Goal: Information Seeking & Learning: Learn about a topic

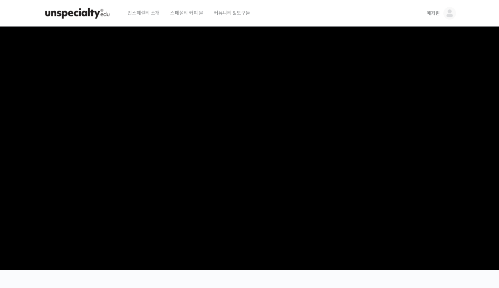
click at [155, 9] on span "언스페셜티 소개" at bounding box center [143, 13] width 32 height 27
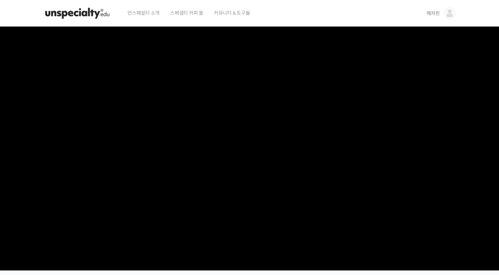
click at [438, 14] on span "메저린" at bounding box center [432, 13] width 13 height 6
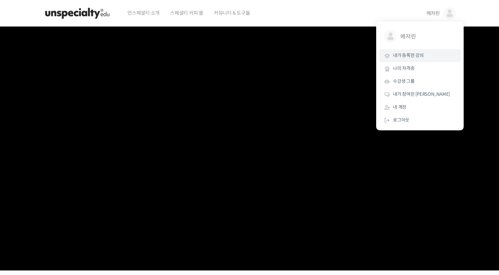
click at [411, 54] on span "내가 등록한 강의" at bounding box center [408, 55] width 31 height 6
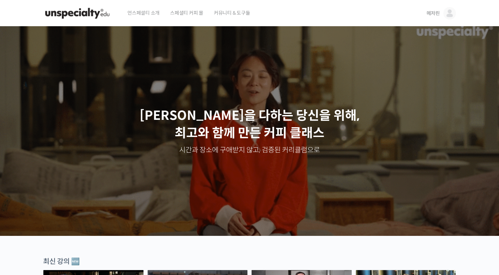
click at [235, 19] on span "커뮤니티 & 도구들" at bounding box center [232, 13] width 36 height 27
click at [441, 13] on link "메저린" at bounding box center [440, 13] width 29 height 27
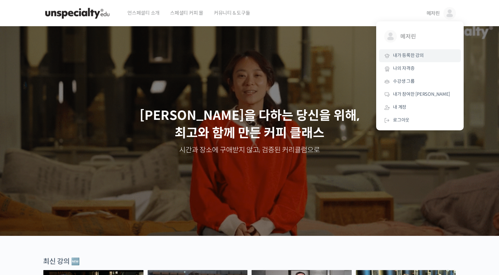
click at [405, 57] on span "내가 등록한 강의" at bounding box center [408, 55] width 31 height 6
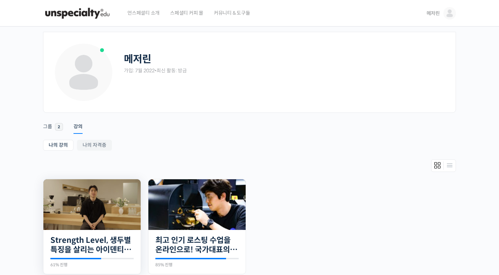
click at [87, 205] on img at bounding box center [91, 204] width 97 height 51
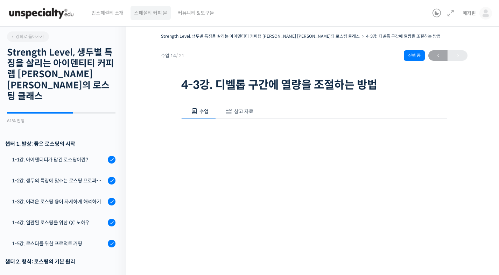
scroll to position [325, 0]
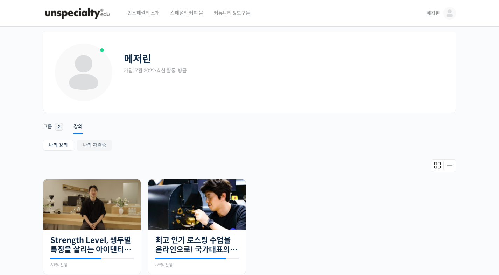
scroll to position [91, 0]
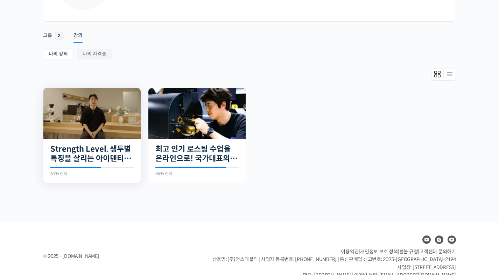
click at [102, 142] on div "21개의 수업 Strength Level, 생두별 특징을 살리는 아이덴티티 커피랩 [PERSON_NAME] [PERSON_NAME]의 로스팅 …" at bounding box center [91, 161] width 97 height 44
click at [129, 120] on img at bounding box center [91, 113] width 97 height 51
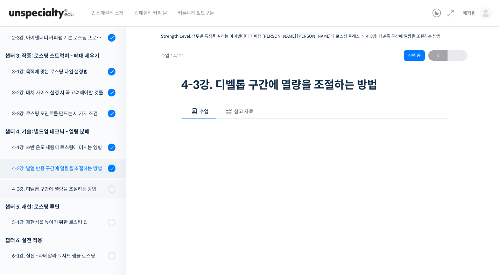
scroll to position [289, 0]
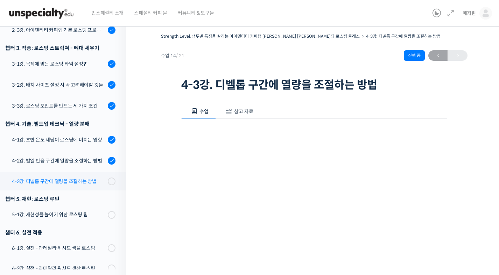
click at [89, 178] on div "4-3강. 디벨롭 구간에 열량을 조절하는 방법" at bounding box center [59, 182] width 94 height 8
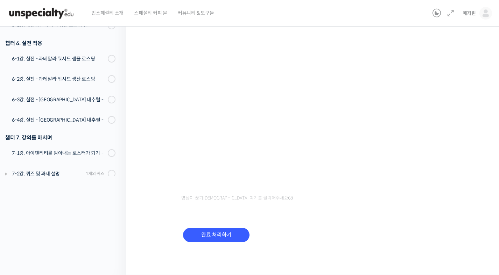
scroll to position [93, 0]
click at [352, 230] on div "완료 처리하기" at bounding box center [314, 241] width 266 height 40
click at [301, 262] on div "Strength Level, 생두별 특징을 살리는 아이덴티티 커피랩 윤원균 대표의 로스팅 클래스 4-3강. 디벨롭 구간에 열량을 조절하는 방법…" at bounding box center [314, 106] width 306 height 337
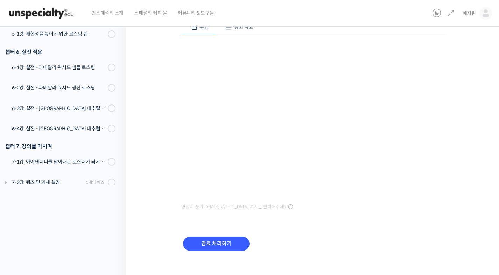
scroll to position [84, 0]
